Goal: Find specific page/section: Find specific page/section

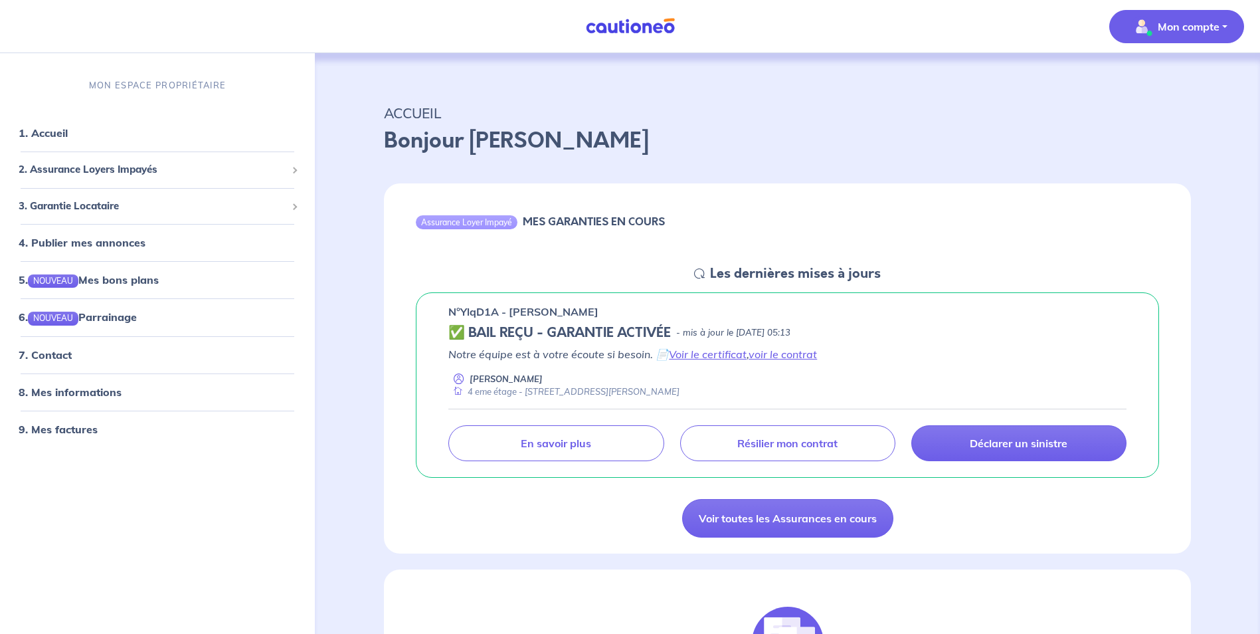
click at [1224, 35] on button "Mon compte" at bounding box center [1176, 26] width 135 height 33
click at [50, 391] on link "8. Mes informations" at bounding box center [68, 391] width 99 height 13
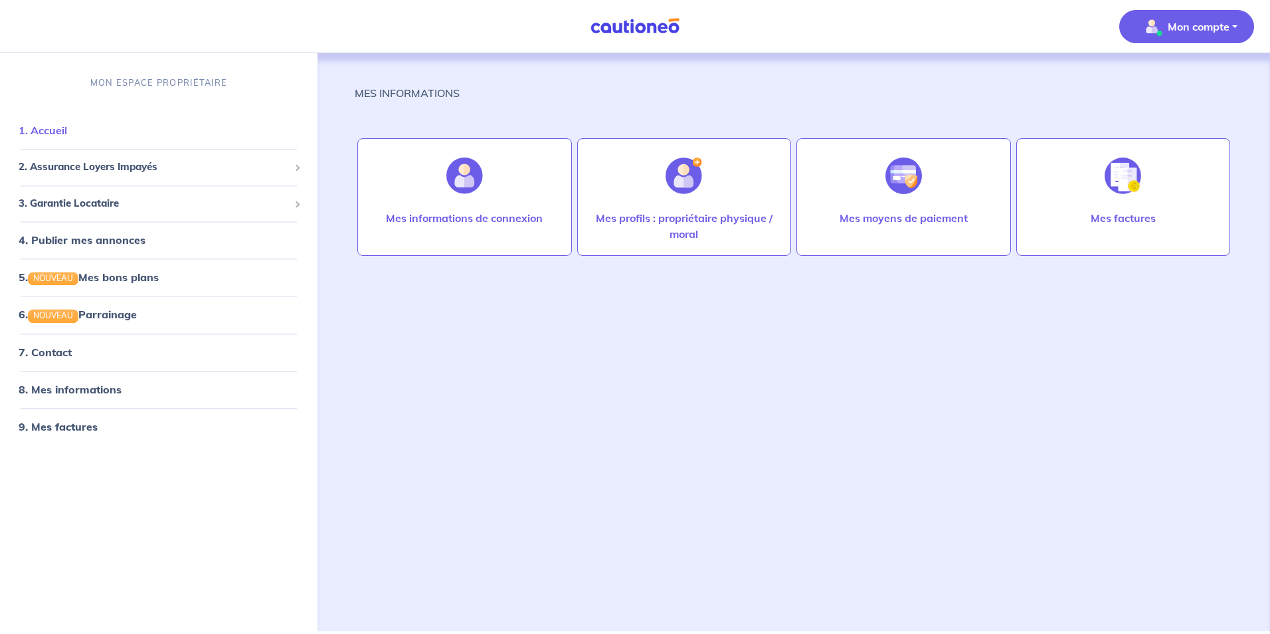
click at [62, 129] on link "1. Accueil" at bounding box center [43, 130] width 48 height 13
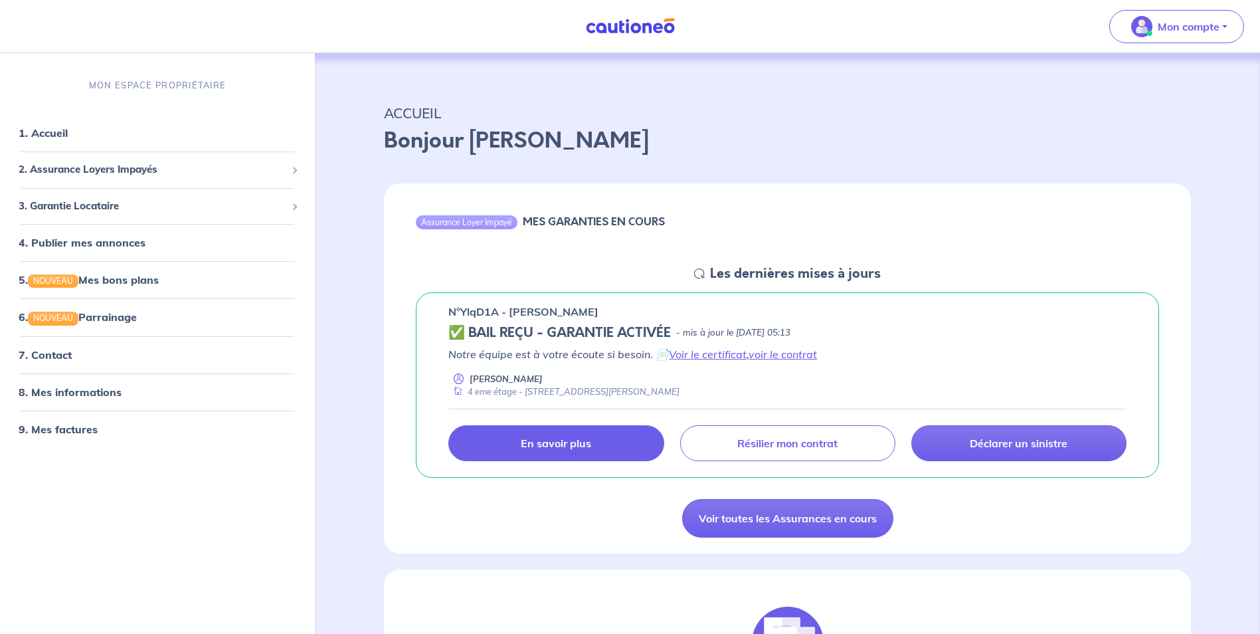
click at [550, 454] on link "En savoir plus" at bounding box center [555, 443] width 215 height 36
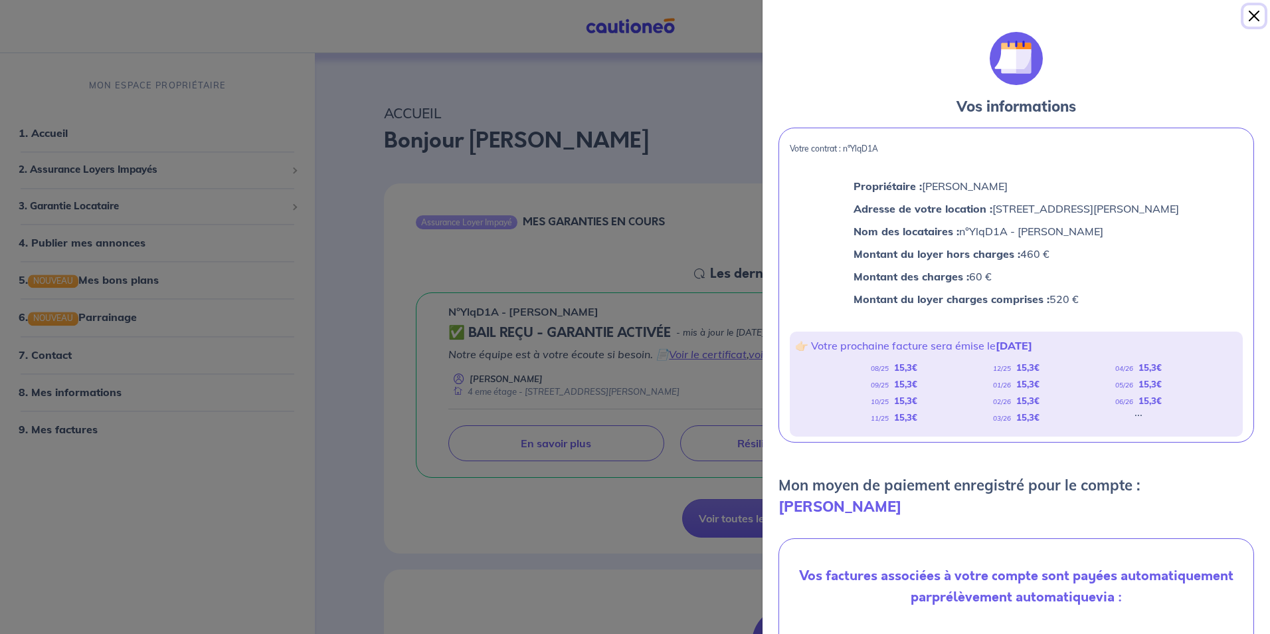
click at [1252, 12] on button "Close" at bounding box center [1253, 15] width 21 height 21
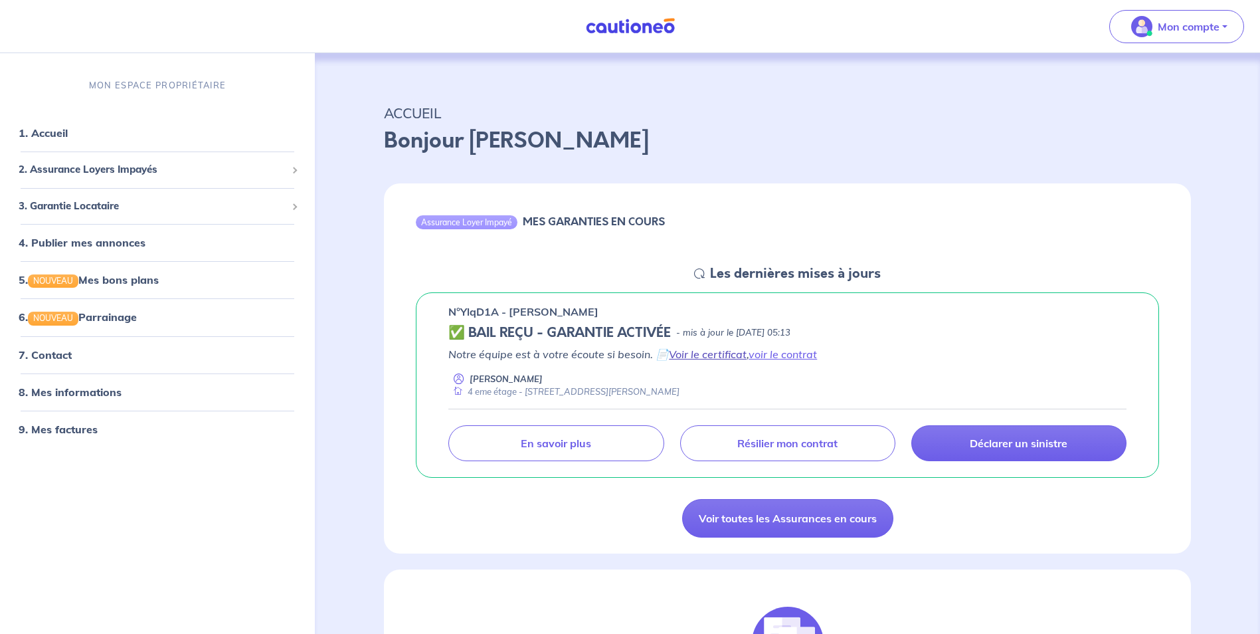
click at [720, 357] on link "Voir le certificat" at bounding box center [708, 353] width 78 height 13
